Goal: Information Seeking & Learning: Compare options

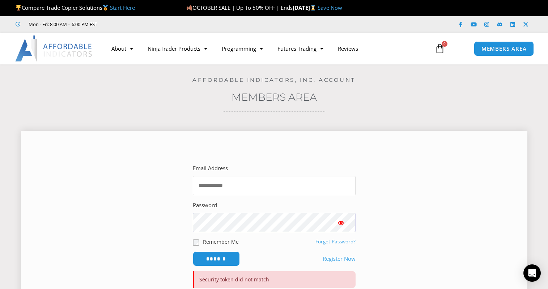
drag, startPoint x: 280, startPoint y: 183, endPoint x: 279, endPoint y: 187, distance: 4.1
click at [280, 183] on input "Email Address" at bounding box center [274, 185] width 163 height 19
type input "**********"
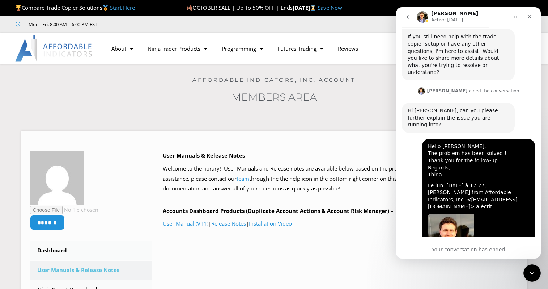
scroll to position [1701, 0]
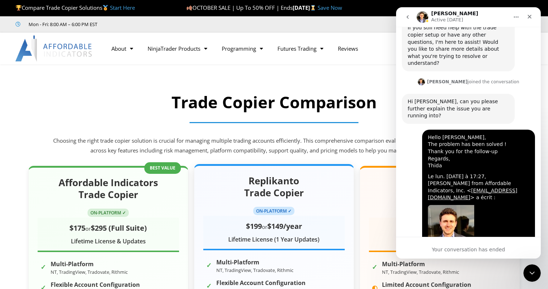
scroll to position [36, 0]
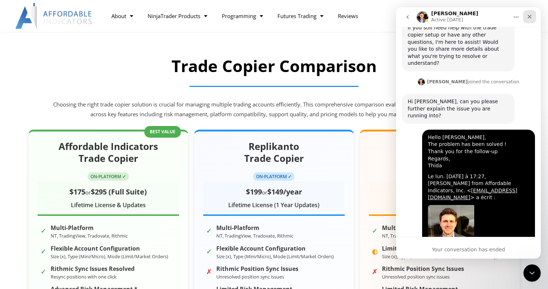
click at [532, 15] on icon "Close" at bounding box center [530, 17] width 6 height 6
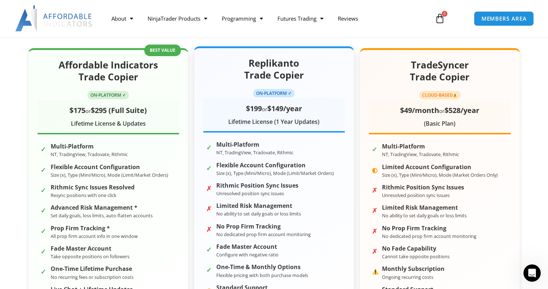
scroll to position [108, 0]
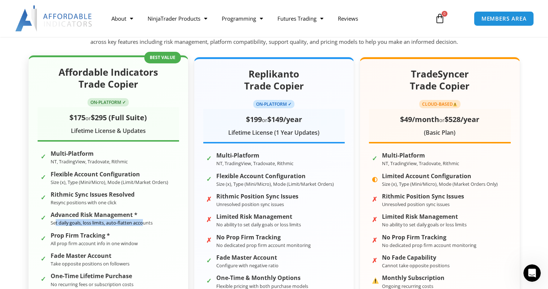
drag, startPoint x: 56, startPoint y: 220, endPoint x: 143, endPoint y: 226, distance: 87.7
click at [143, 226] on li "✓ Advanced Risk Management * Set daily goals, loss limits, auto-flatten accounts" at bounding box center [108, 218] width 141 height 17
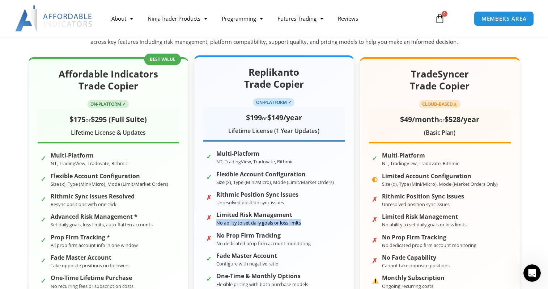
drag, startPoint x: 217, startPoint y: 220, endPoint x: 316, endPoint y: 226, distance: 98.9
click at [316, 226] on li "✗ Limited Risk Management No ability to set daily goals or loss limits" at bounding box center [273, 218] width 141 height 17
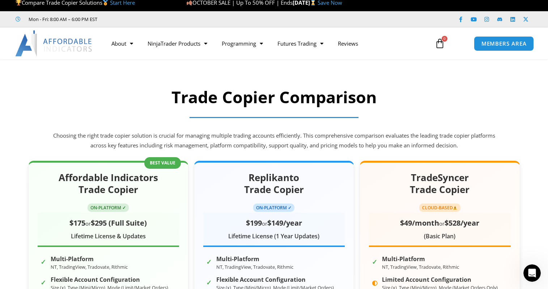
scroll to position [0, 0]
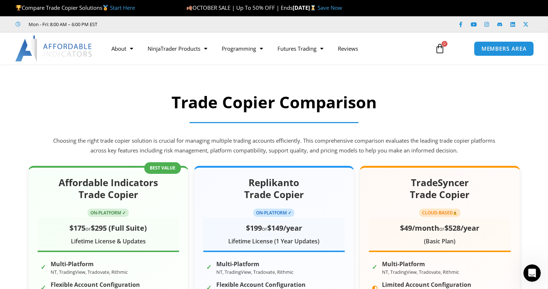
click at [342, 9] on link "Save Now" at bounding box center [330, 7] width 25 height 7
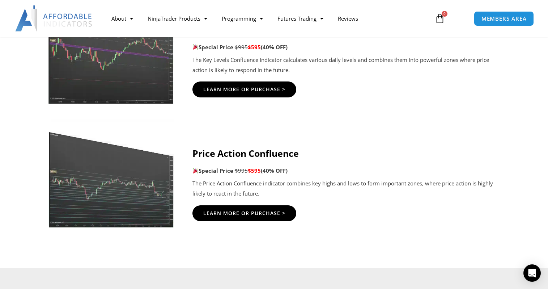
scroll to position [1230, 0]
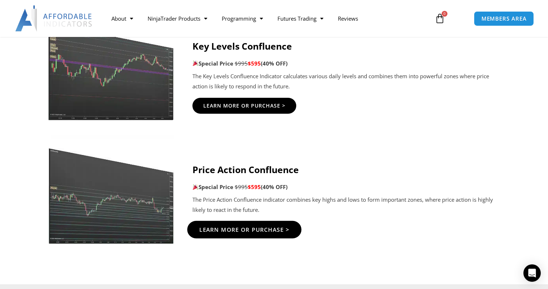
click at [238, 228] on span "Learn More Or Purchase >" at bounding box center [244, 228] width 90 height 5
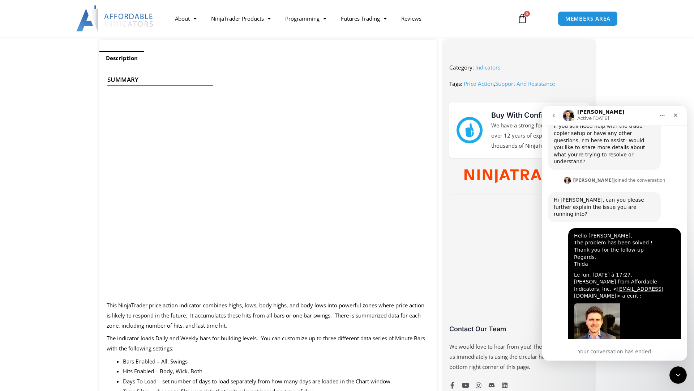
scroll to position [1697, 0]
